Goal: Use online tool/utility: Utilize a website feature to perform a specific function

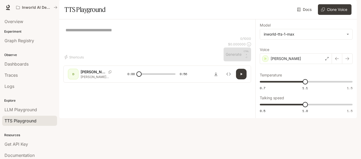
scroll to position [25, 0]
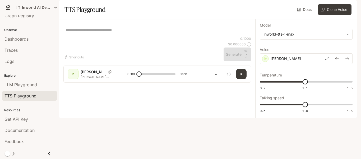
drag, startPoint x: 0, startPoint y: 0, endPoint x: 88, endPoint y: 46, distance: 99.5
click at [88, 33] on textarea at bounding box center [158, 30] width 184 height 6
paste textarea "**********"
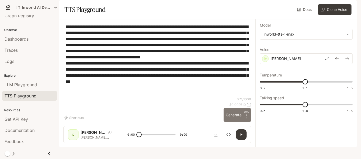
type textarea "**********"
click at [235, 121] on button "Generate CTRL + ⏎" at bounding box center [238, 115] width 28 height 14
drag, startPoint x: 143, startPoint y: 141, endPoint x: 136, endPoint y: 140, distance: 7.3
click at [141, 137] on span at bounding box center [143, 134] width 5 height 5
drag, startPoint x: 142, startPoint y: 142, endPoint x: 130, endPoint y: 139, distance: 11.7
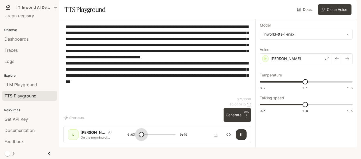
click at [130, 138] on div "0:03 0:49" at bounding box center [158, 134] width 60 height 8
click at [127, 137] on div "D [PERSON_NAME] On the morning of [DATE], began like countless other summer day…" at bounding box center [157, 134] width 179 height 11
drag, startPoint x: 141, startPoint y: 142, endPoint x: 123, endPoint y: 124, distance: 25.8
click at [123, 124] on div "**********" at bounding box center [157, 83] width 196 height 128
click at [150, 137] on span at bounding box center [152, 134] width 5 height 5
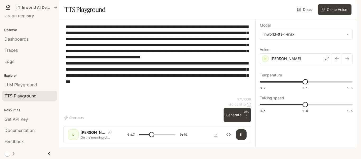
click at [149, 137] on span at bounding box center [151, 134] width 5 height 5
click at [152, 138] on span at bounding box center [157, 134] width 36 height 8
click at [152, 137] on span at bounding box center [152, 134] width 5 height 5
click at [162, 137] on span at bounding box center [164, 134] width 5 height 5
click at [162, 137] on div "D [PERSON_NAME] On the morning of [DATE], began like countless other summer day…" at bounding box center [157, 134] width 179 height 11
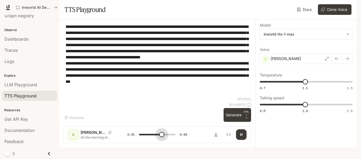
click at [162, 137] on span at bounding box center [161, 134] width 5 height 5
click at [163, 137] on span at bounding box center [165, 134] width 5 height 5
click at [164, 137] on span at bounding box center [166, 134] width 5 height 5
click at [167, 137] on span at bounding box center [167, 134] width 5 height 5
click at [167, 137] on span at bounding box center [169, 134] width 5 height 5
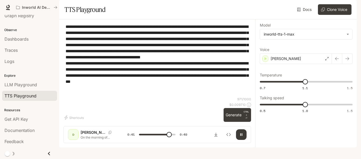
click at [167, 137] on span at bounding box center [169, 134] width 5 height 5
type input "*"
